Goal: Task Accomplishment & Management: Use online tool/utility

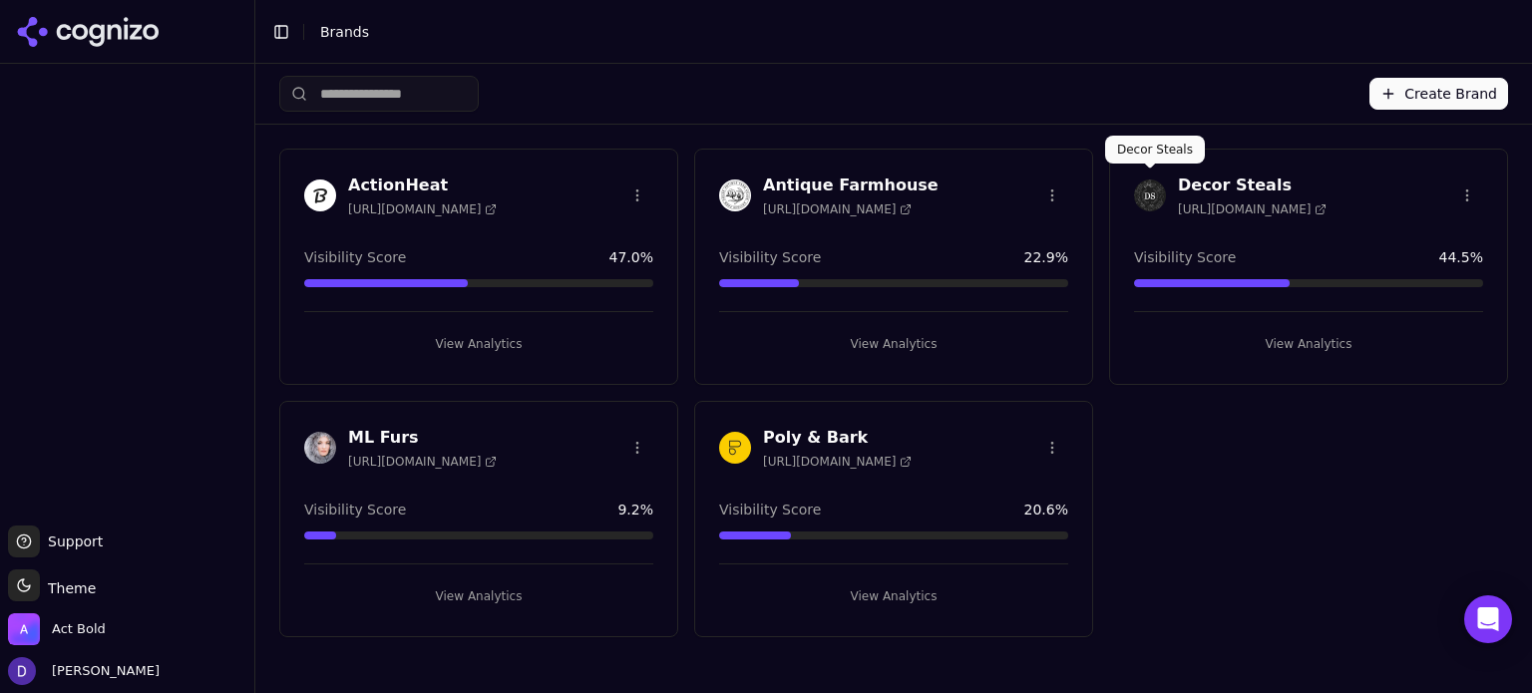
click at [1205, 193] on div "Decor Steals [URL][DOMAIN_NAME]" at bounding box center [1252, 196] width 149 height 44
click at [1227, 183] on h3 "Decor Steals" at bounding box center [1252, 186] width 149 height 24
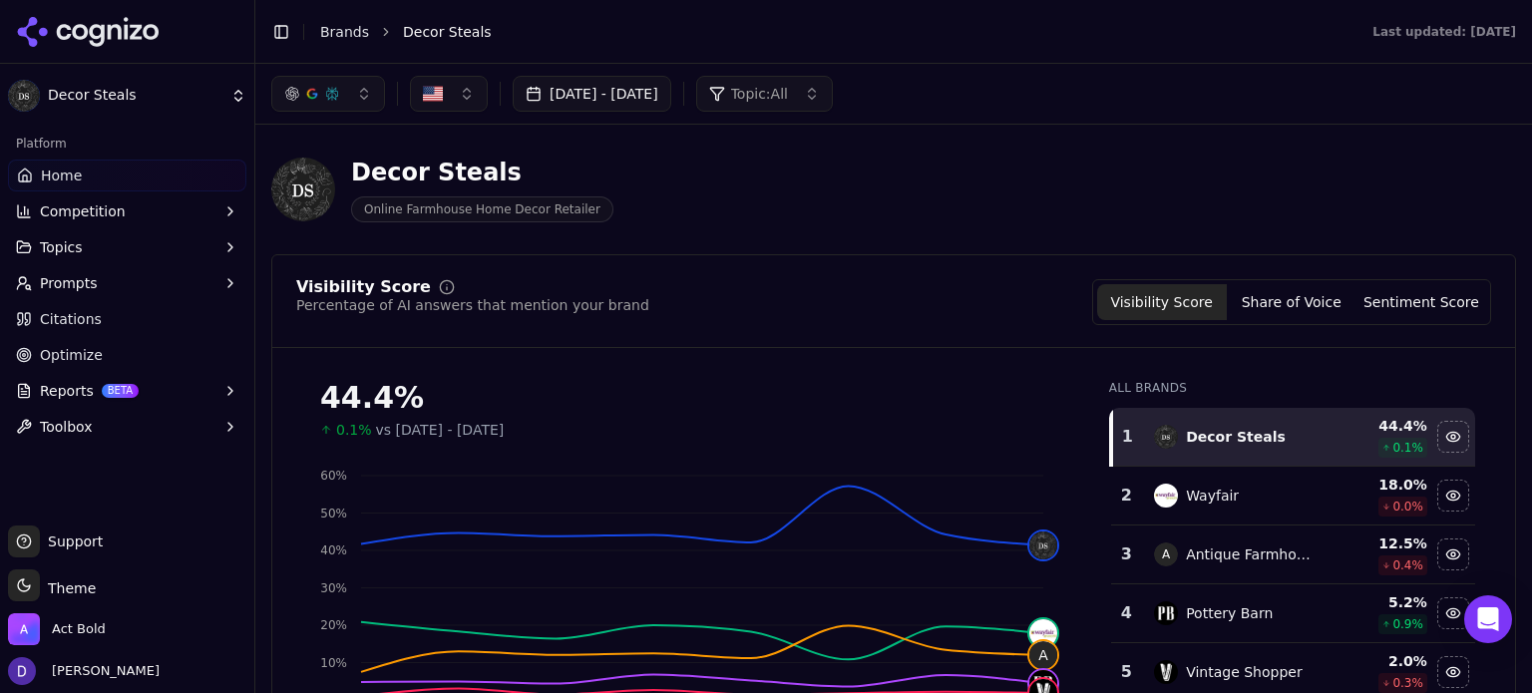
click at [589, 87] on button "Sep 16, 2025 - Sep 23, 2025" at bounding box center [592, 94] width 159 height 36
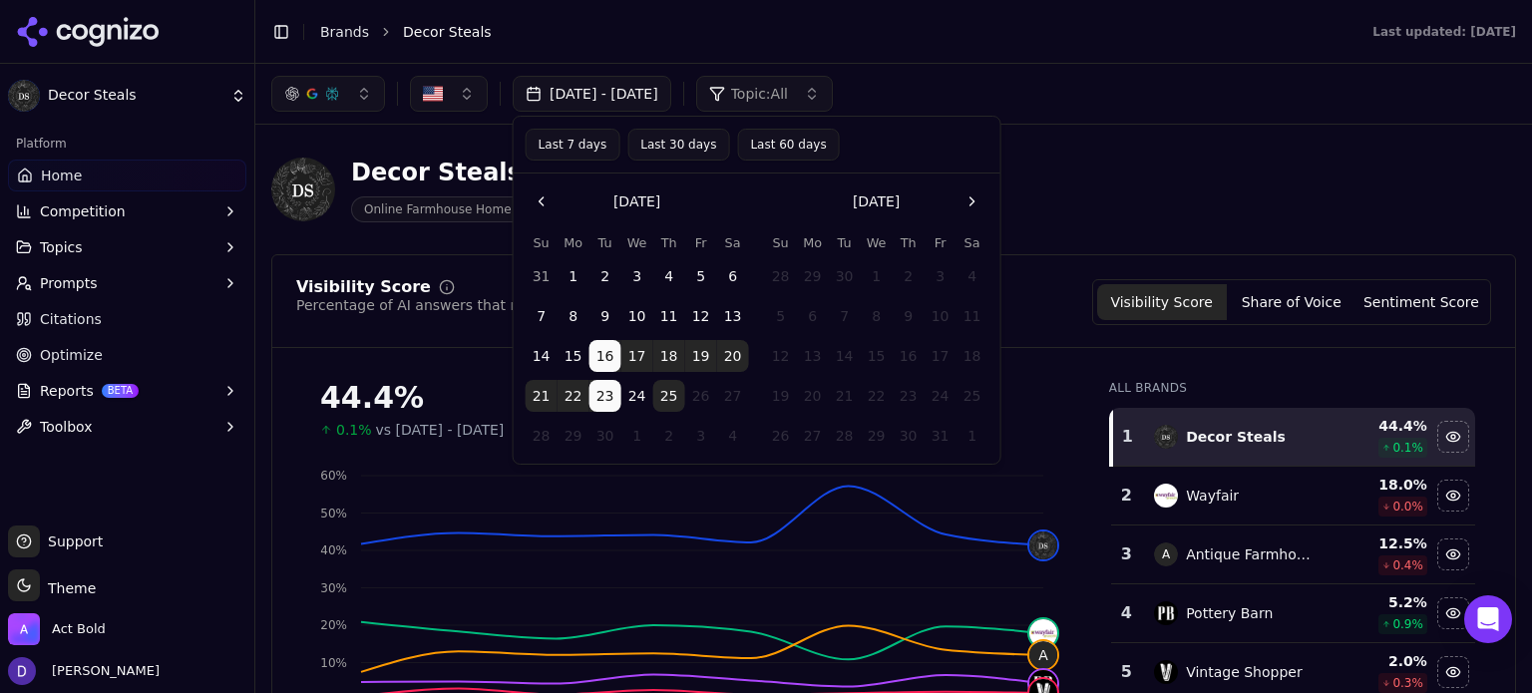
click at [586, 151] on button "Last 7 days" at bounding box center [573, 145] width 95 height 32
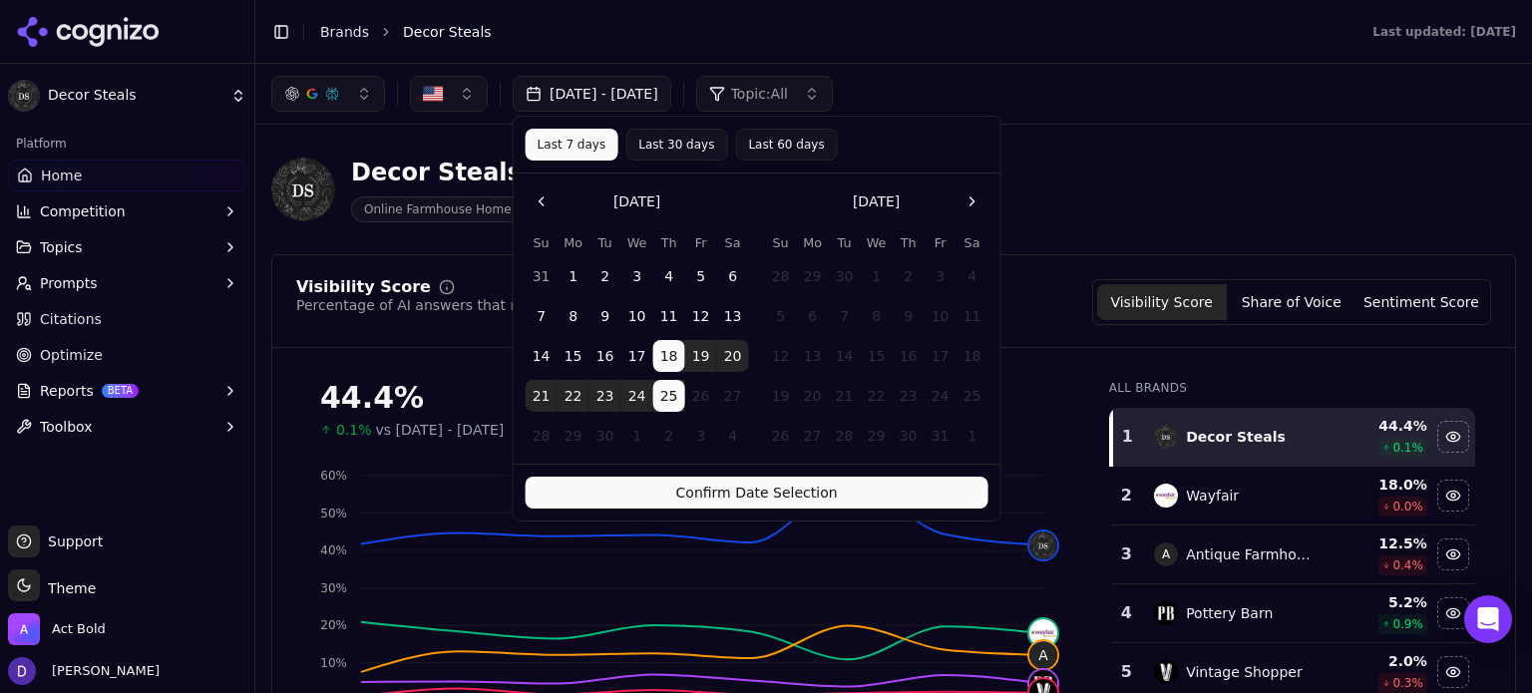
click at [738, 492] on button "Confirm Date Selection" at bounding box center [757, 493] width 463 height 32
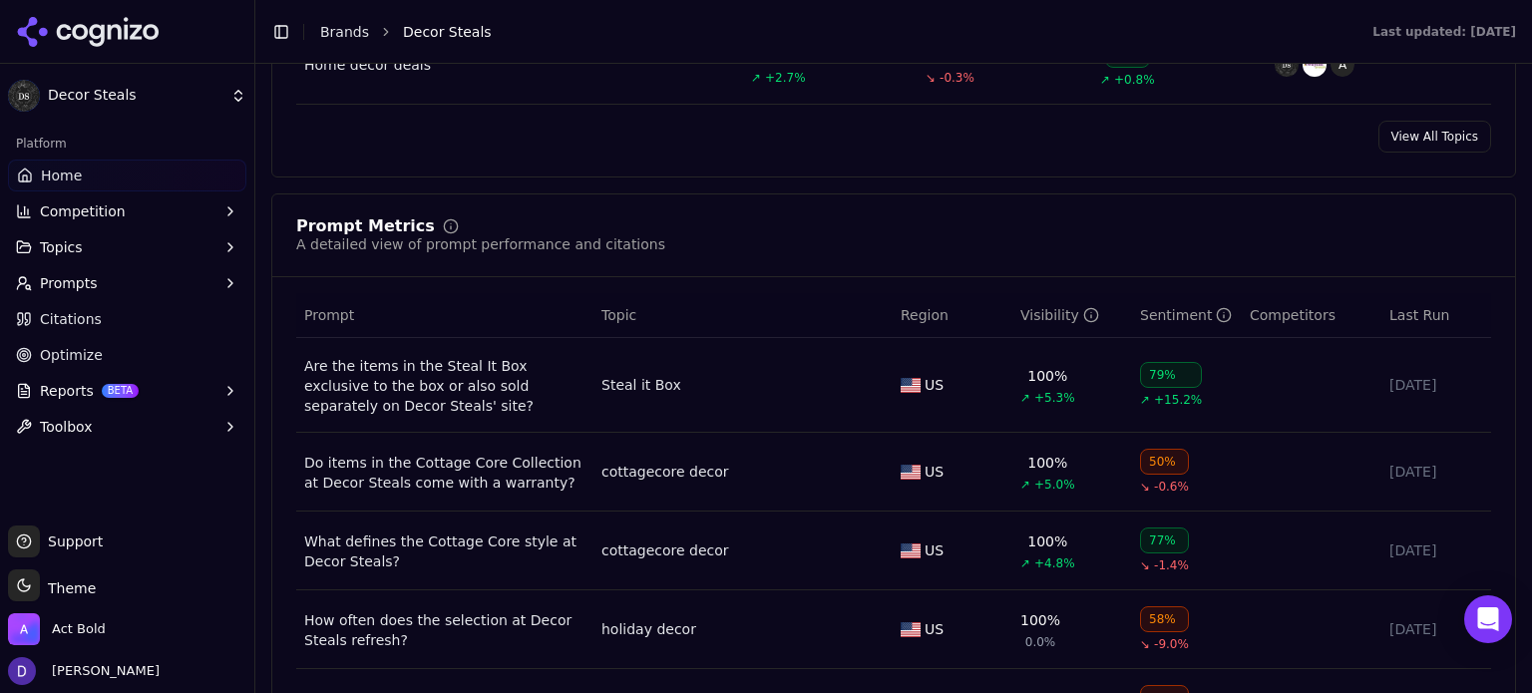
scroll to position [1462, 0]
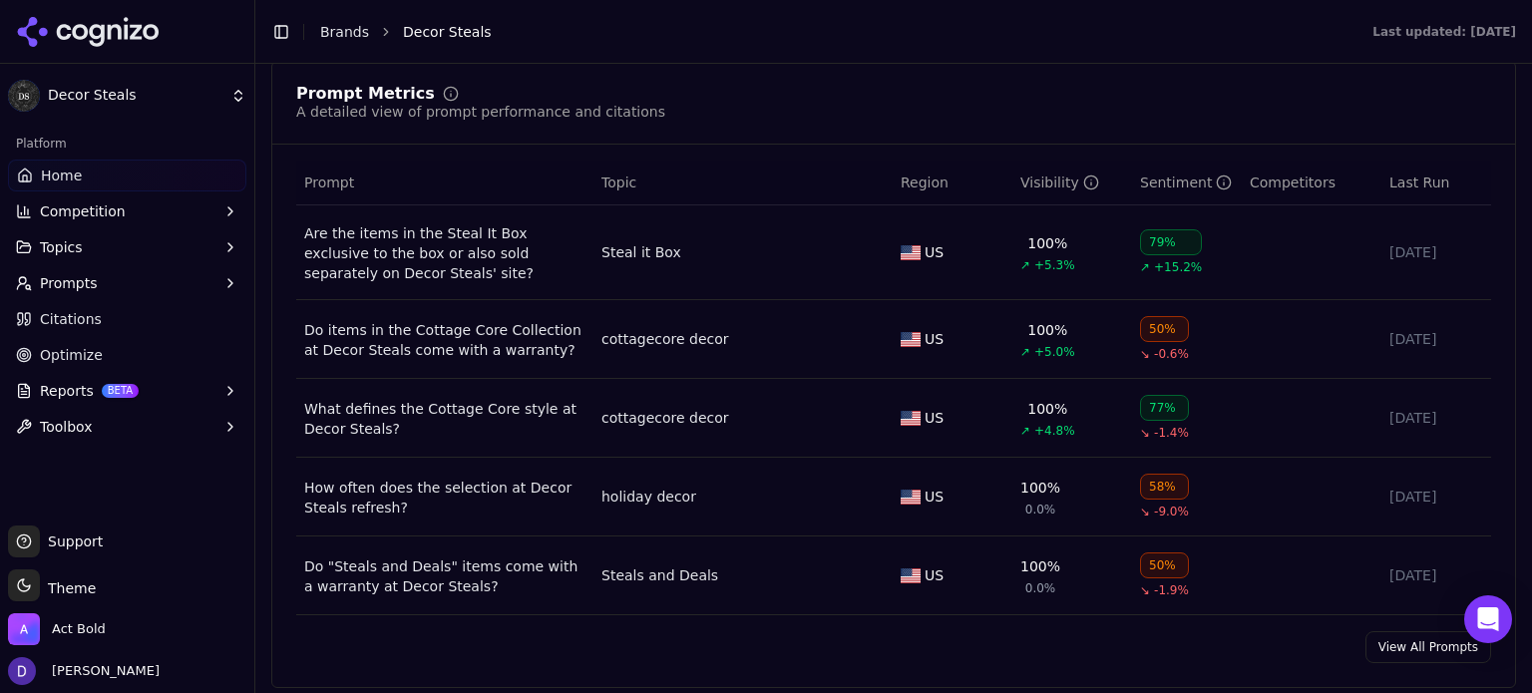
click at [1392, 653] on link "View All Prompts" at bounding box center [1428, 647] width 126 height 32
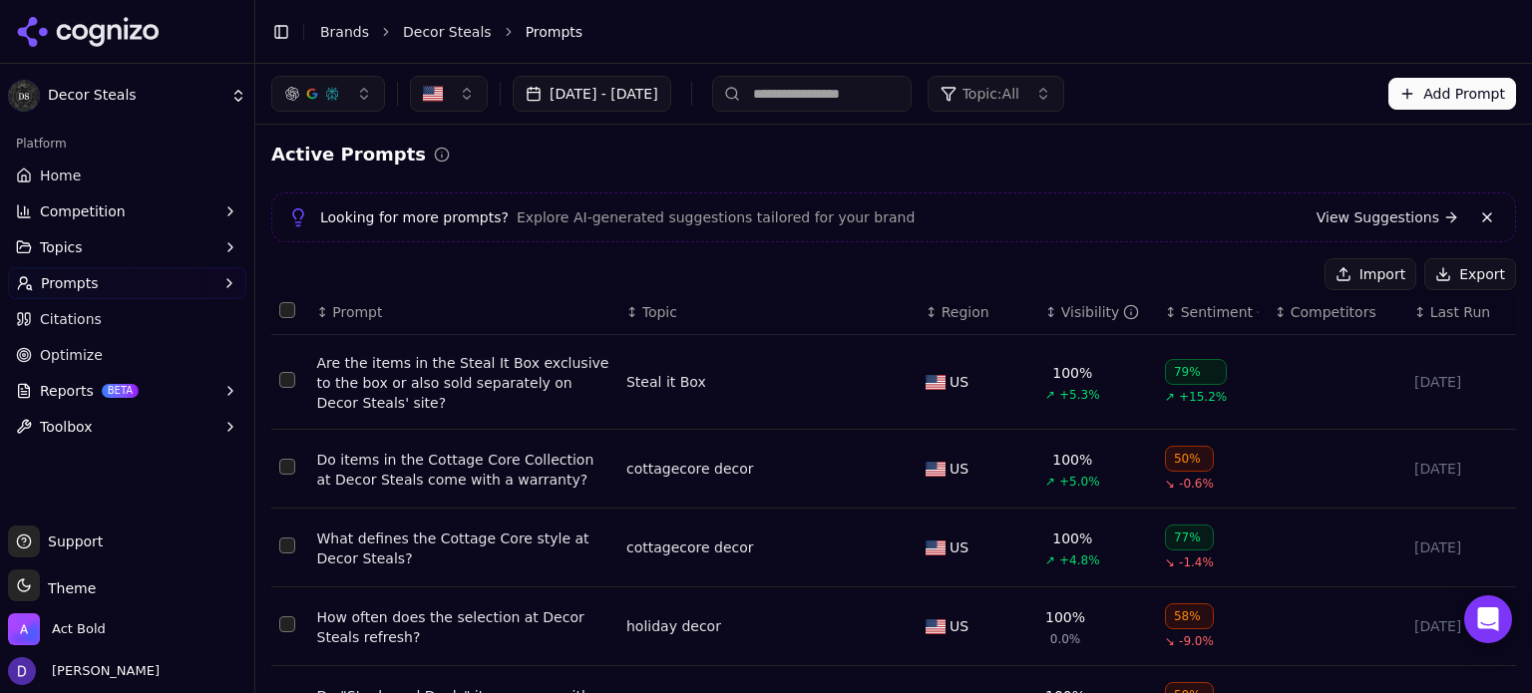
click at [1473, 277] on button "Export" at bounding box center [1470, 274] width 92 height 32
click at [287, 312] on button "Select all rows" at bounding box center [287, 310] width 16 height 16
click at [1256, 266] on button "Deactivate ( 100 )" at bounding box center [1235, 274] width 164 height 32
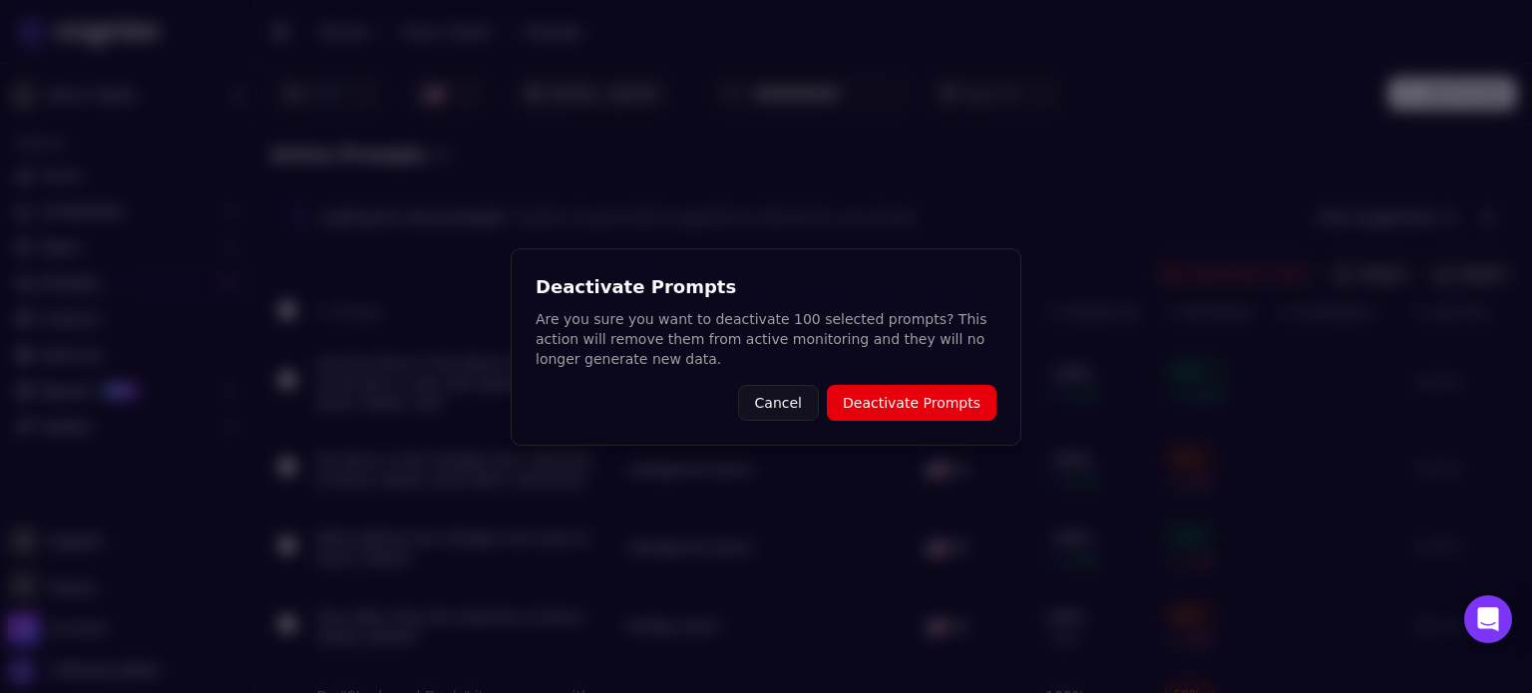
click at [909, 416] on button "Deactivate Prompts" at bounding box center [912, 403] width 170 height 36
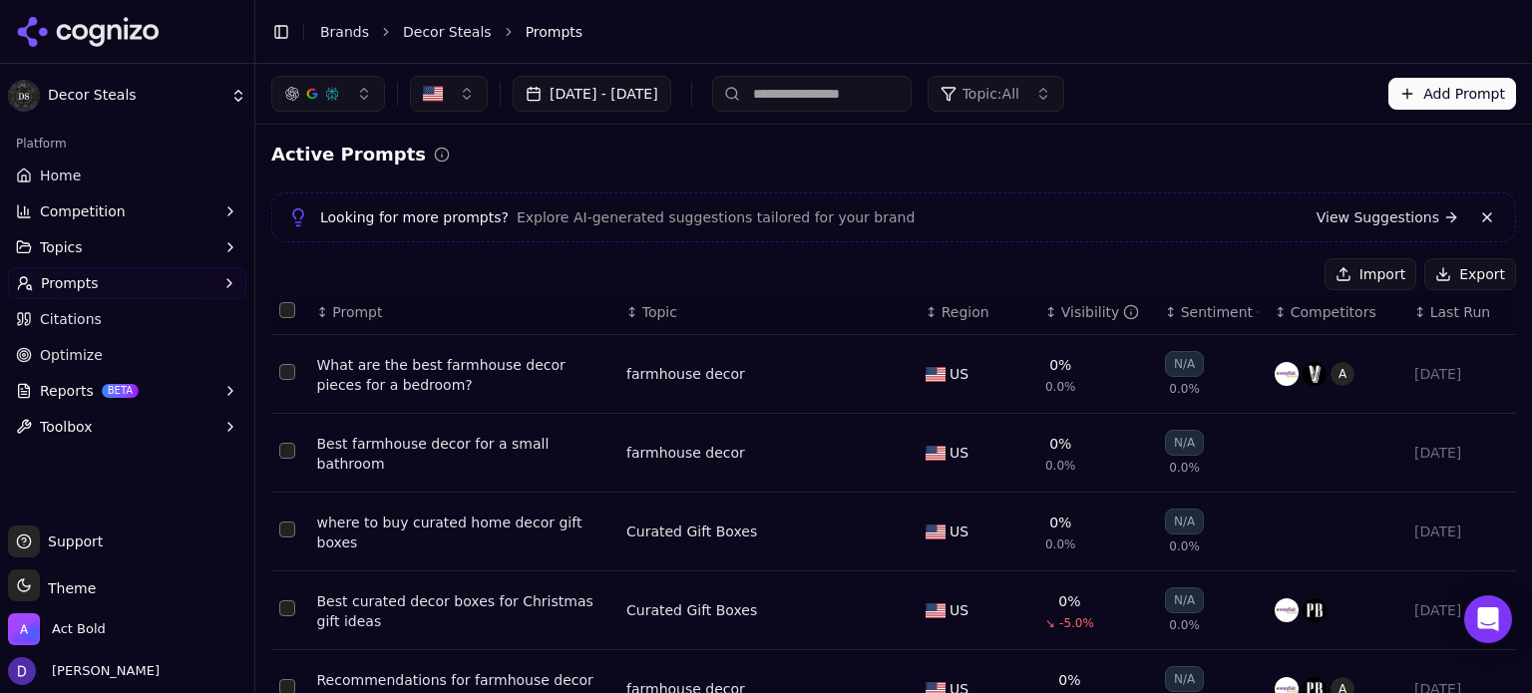
click at [286, 310] on button "Select all rows" at bounding box center [287, 310] width 16 height 16
click at [1272, 282] on button "Deactivate ( 9 )" at bounding box center [1243, 274] width 146 height 32
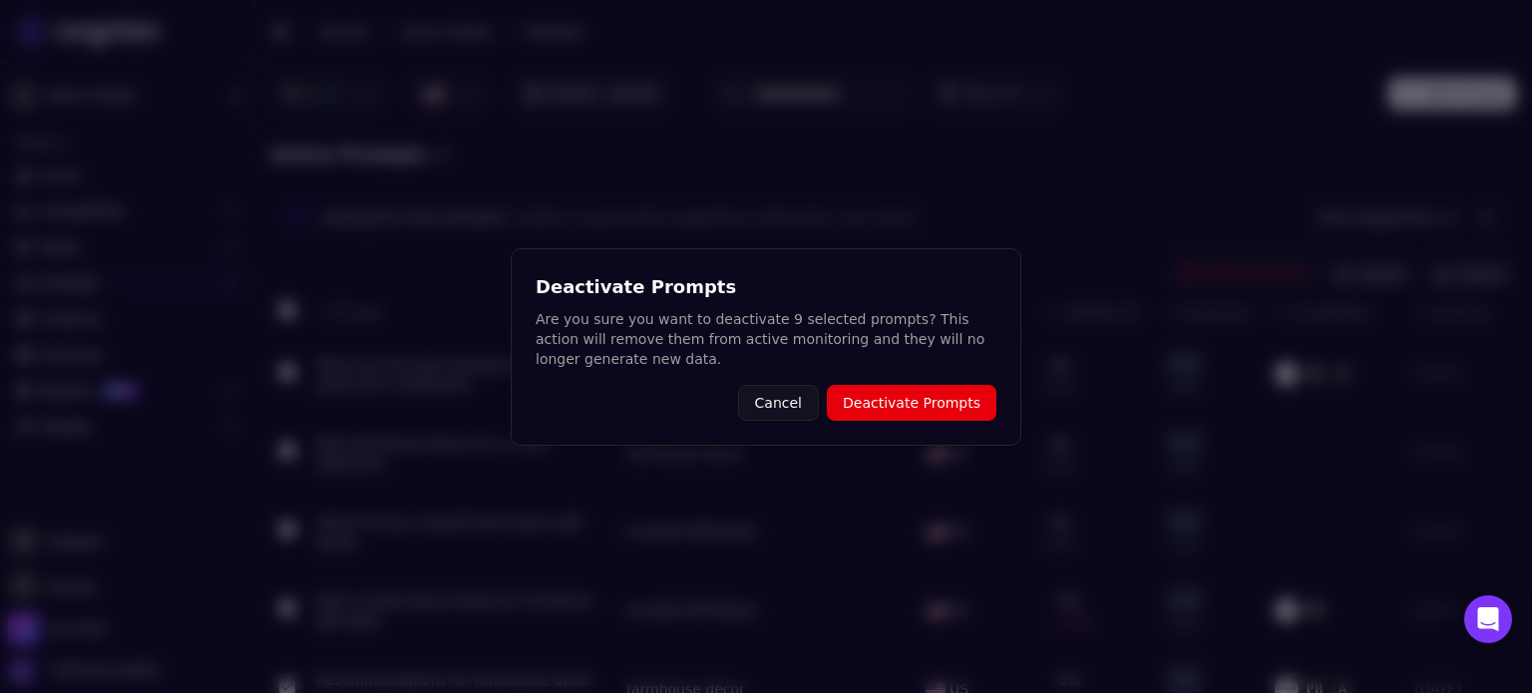
click at [957, 402] on button "Deactivate Prompts" at bounding box center [912, 403] width 170 height 36
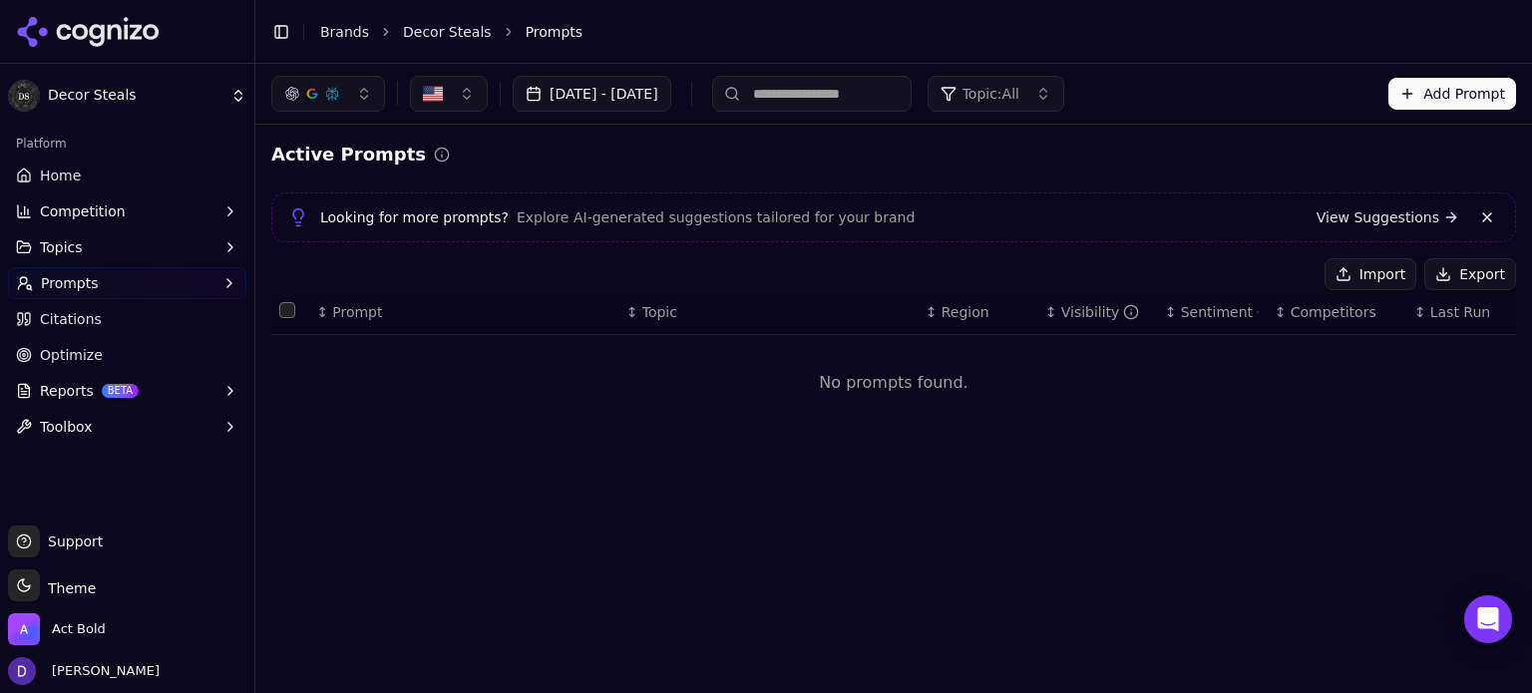
click at [1480, 282] on button "Export" at bounding box center [1470, 274] width 92 height 32
click at [1389, 284] on button "Import" at bounding box center [1370, 274] width 92 height 32
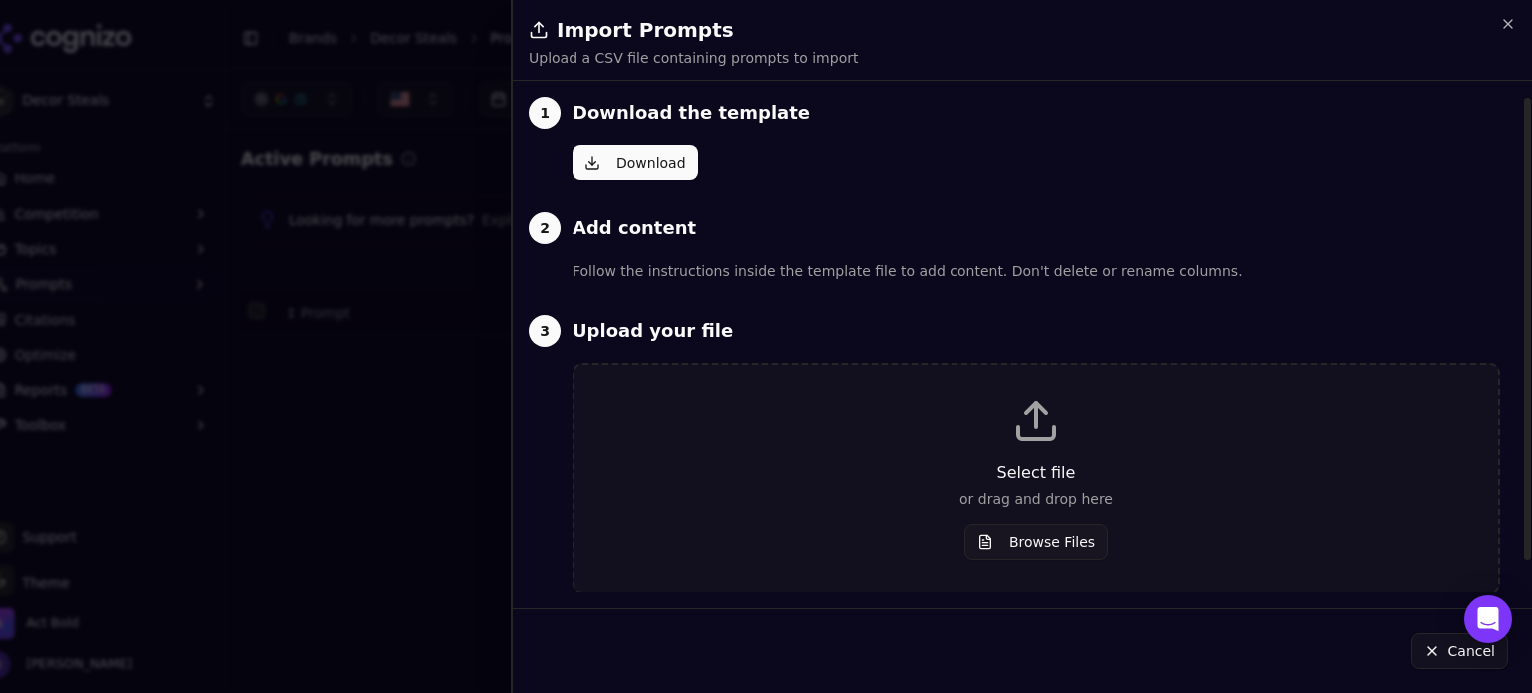
click at [1096, 471] on p "Select file" at bounding box center [1036, 473] width 860 height 24
click at [1026, 537] on button "Browse Files" at bounding box center [1036, 543] width 144 height 36
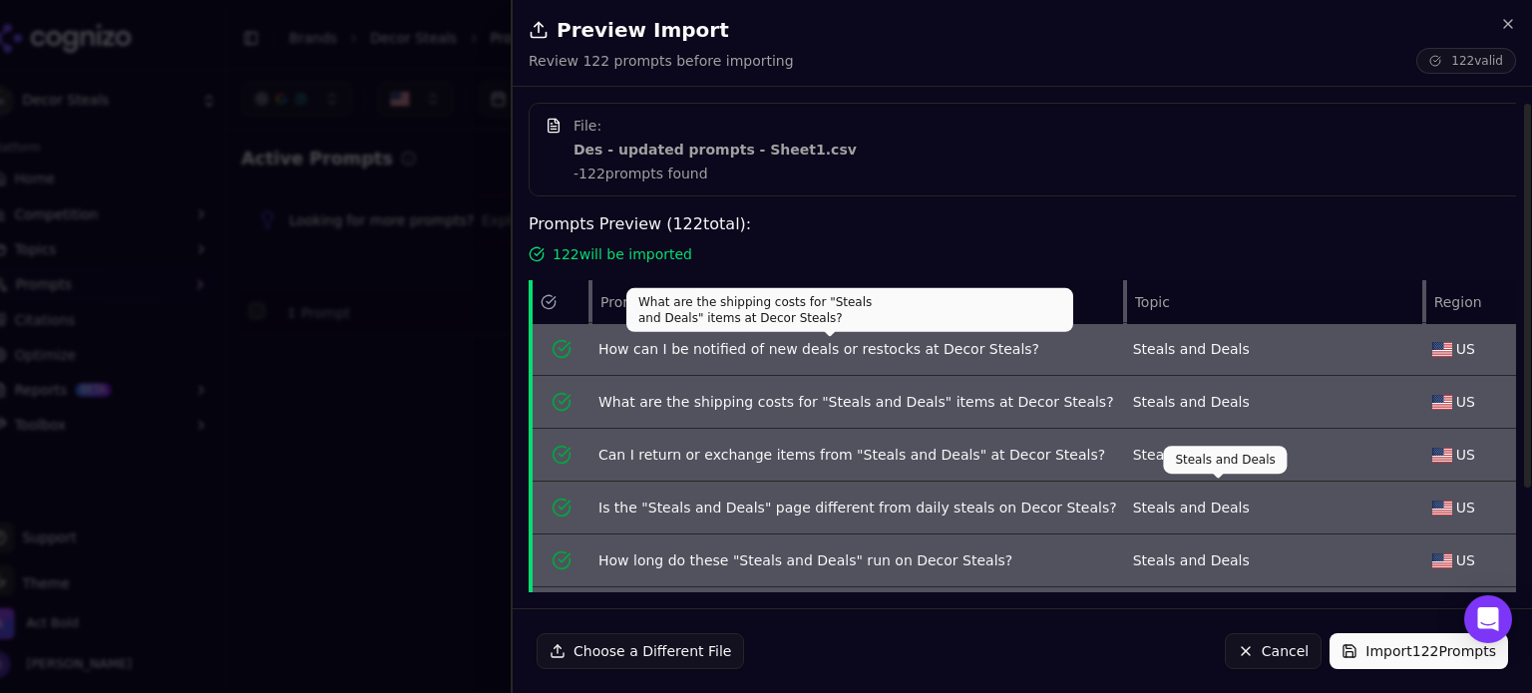
scroll to position [172, 0]
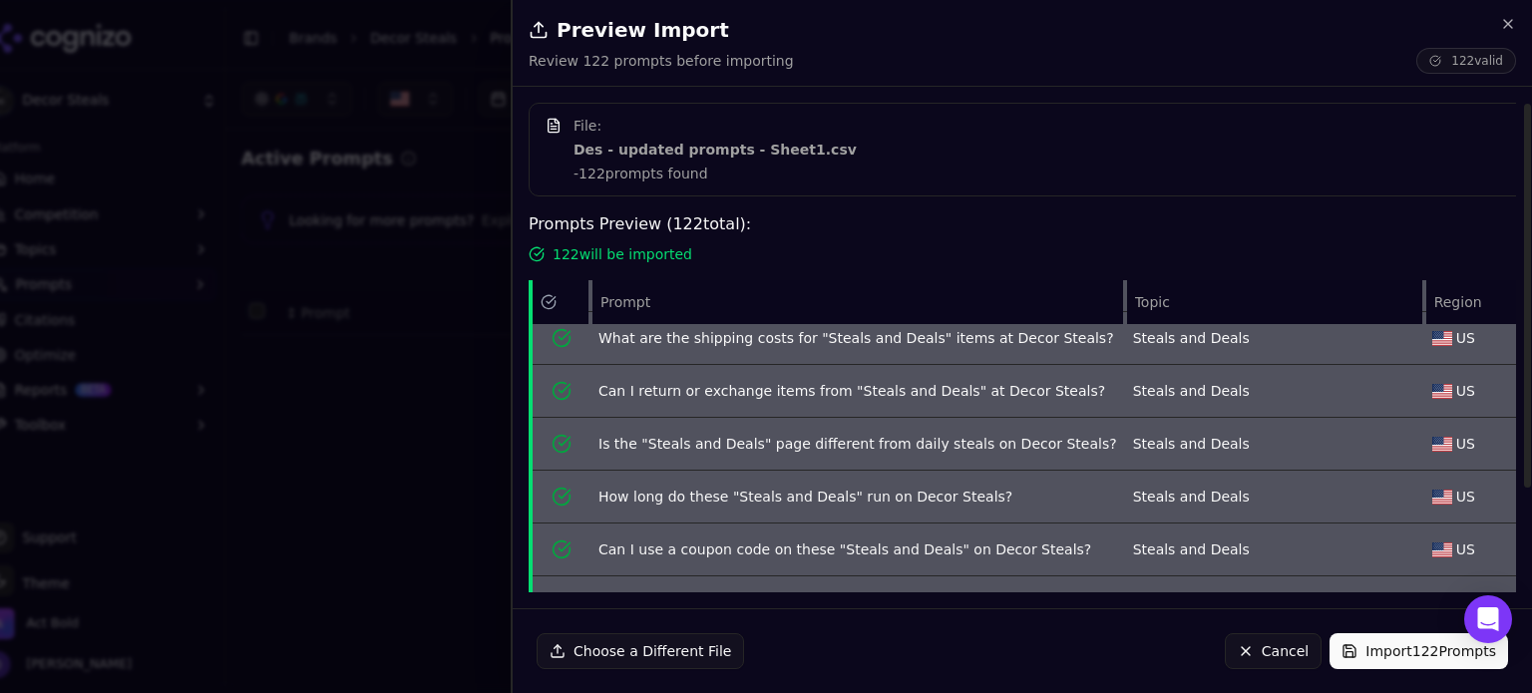
click at [1360, 649] on button "Import 122 Prompts" at bounding box center [1418, 651] width 179 height 36
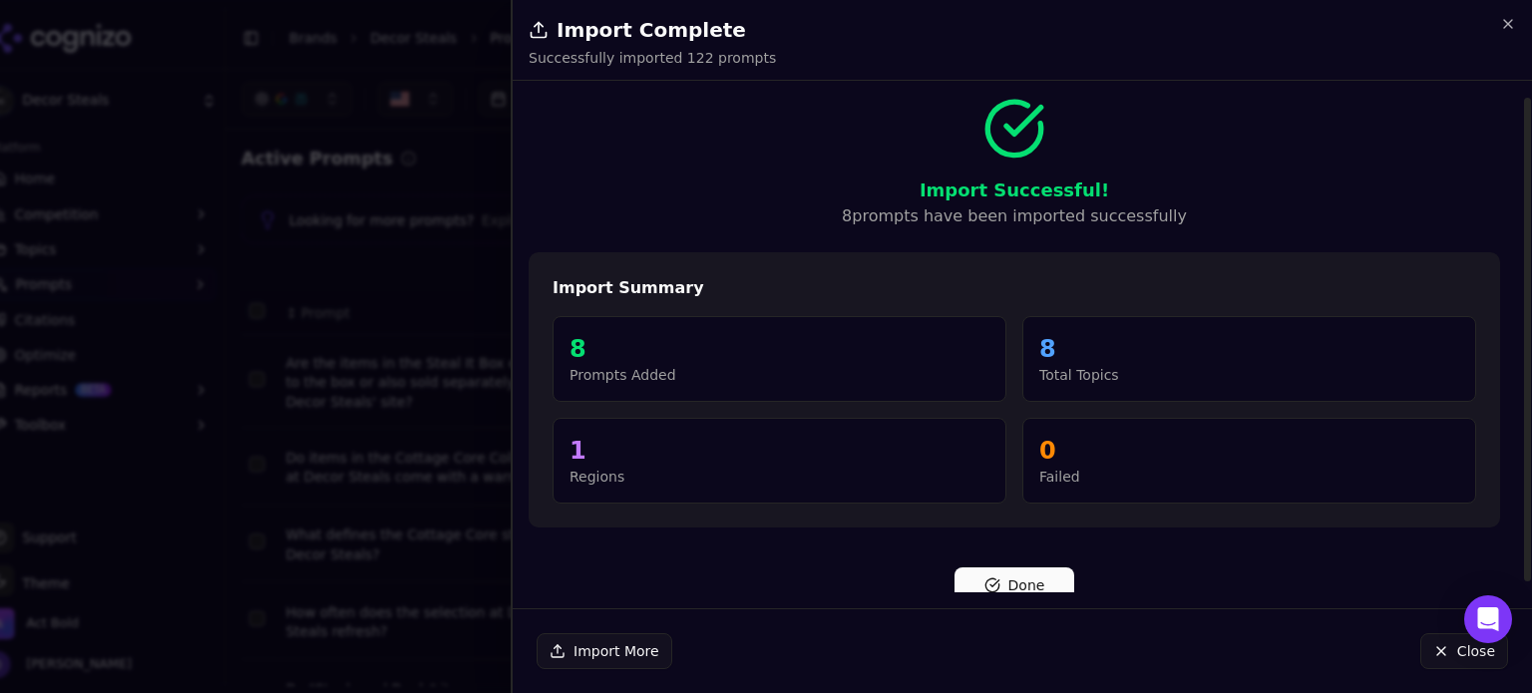
click at [1049, 573] on button "Done" at bounding box center [1014, 585] width 120 height 36
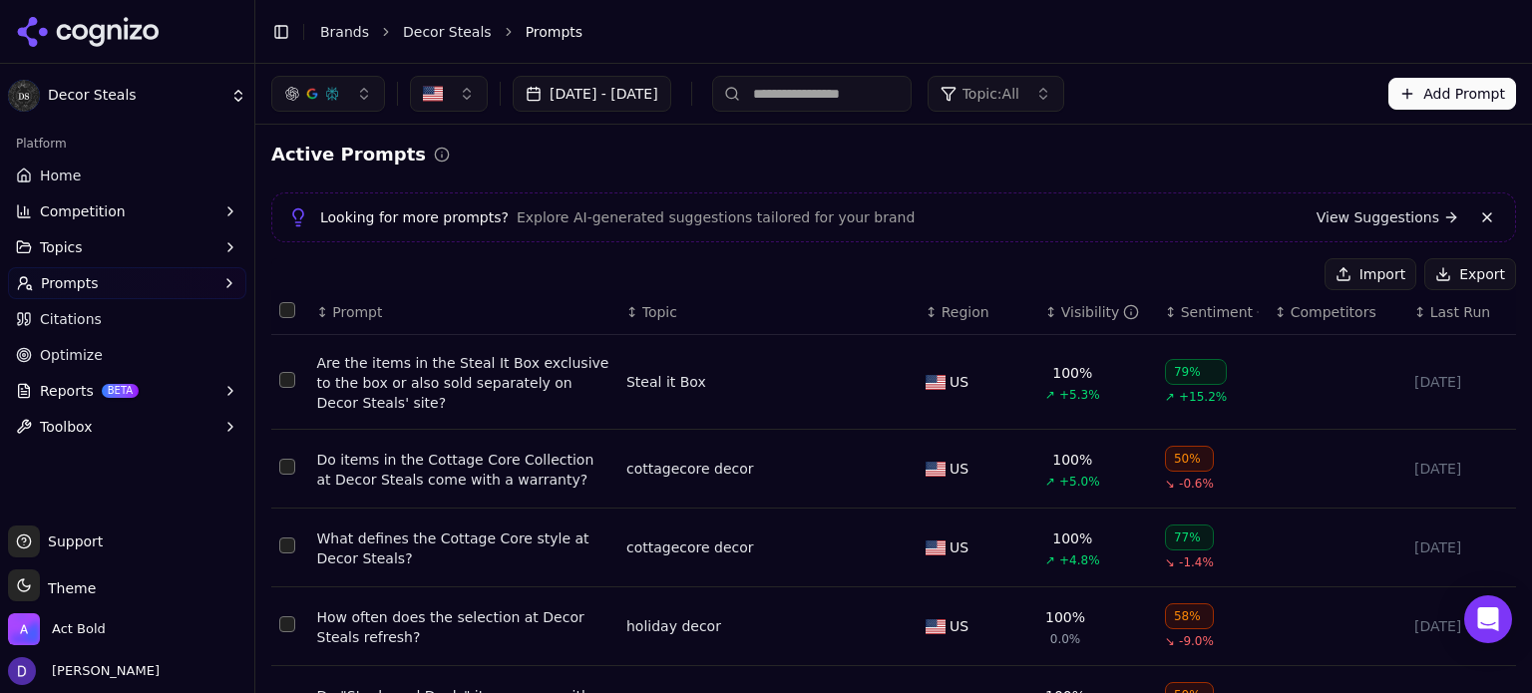
click at [123, 184] on link "Home" at bounding box center [127, 176] width 238 height 32
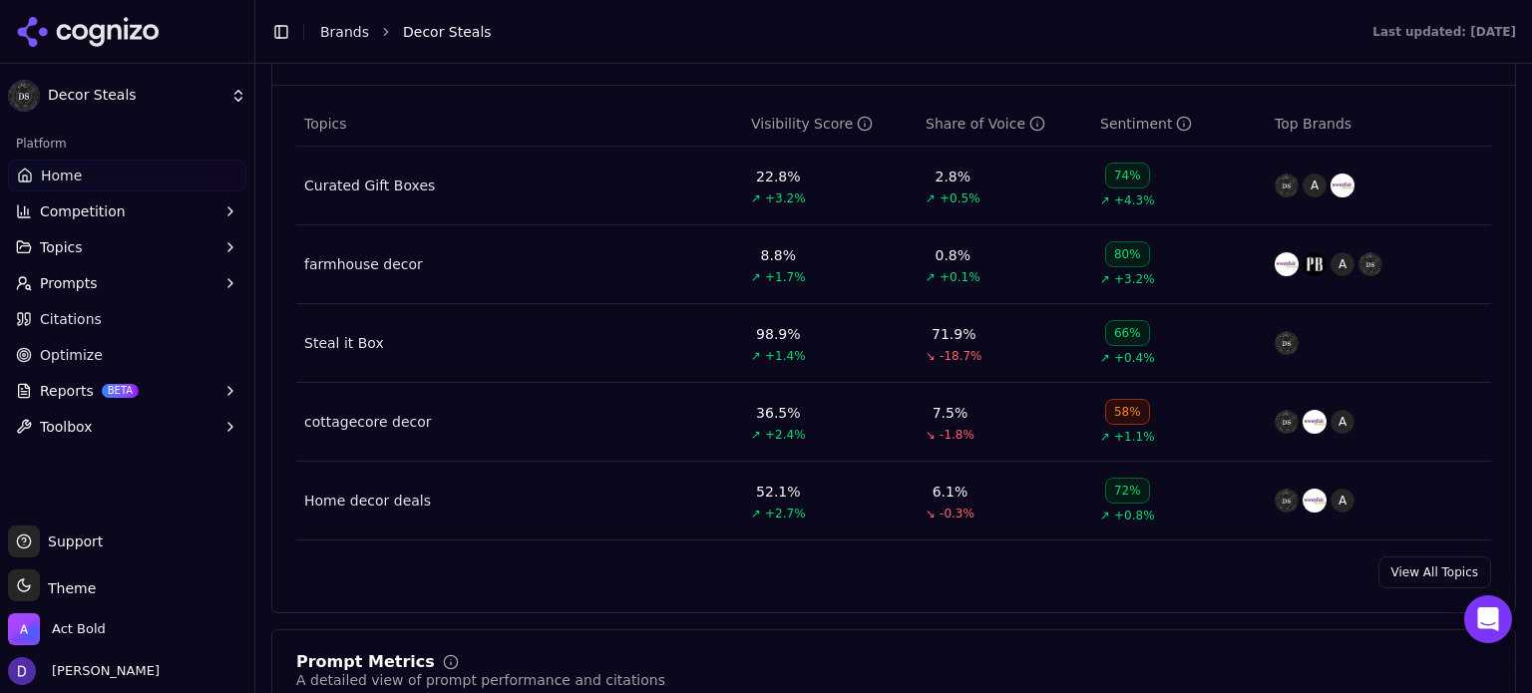
scroll to position [930, 0]
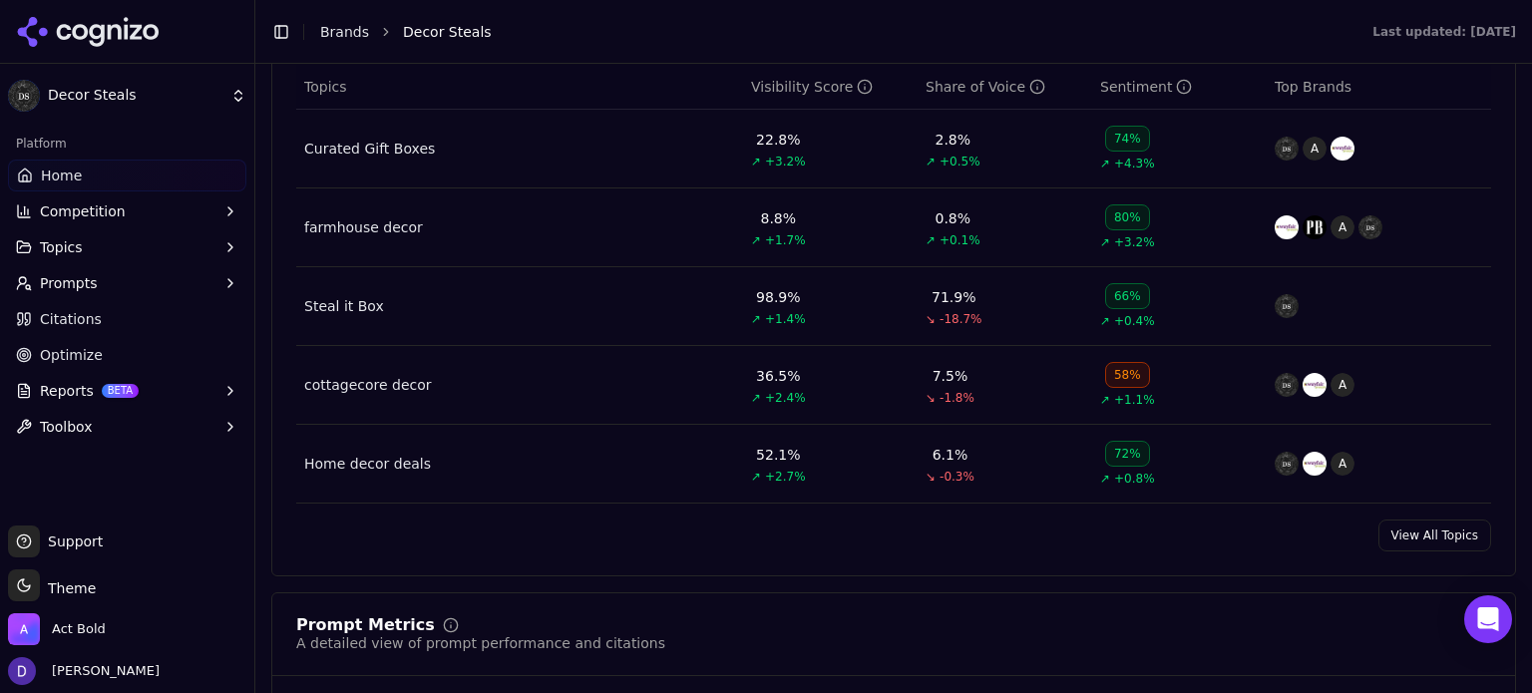
click at [1423, 534] on link "View All Topics" at bounding box center [1434, 536] width 113 height 32
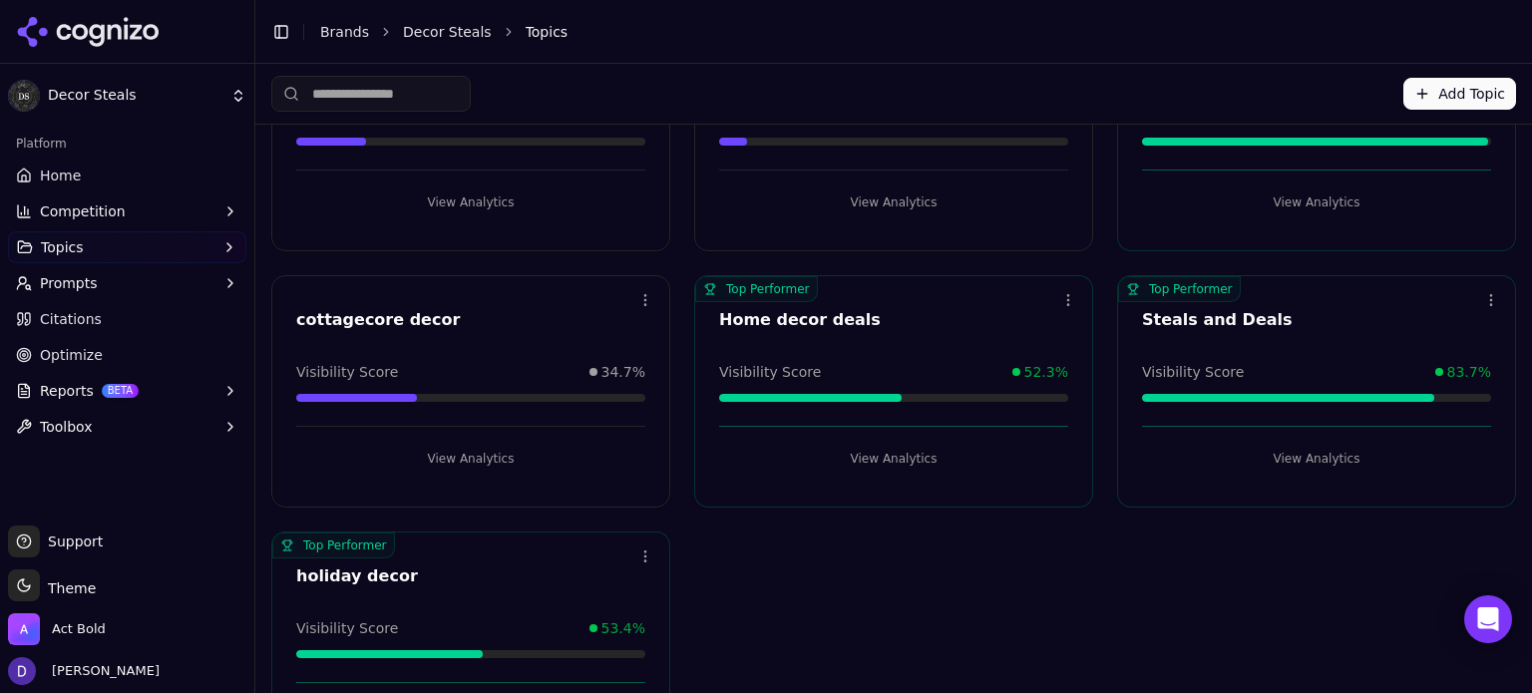
scroll to position [258, 0]
